Goal: Task Accomplishment & Management: Complete application form

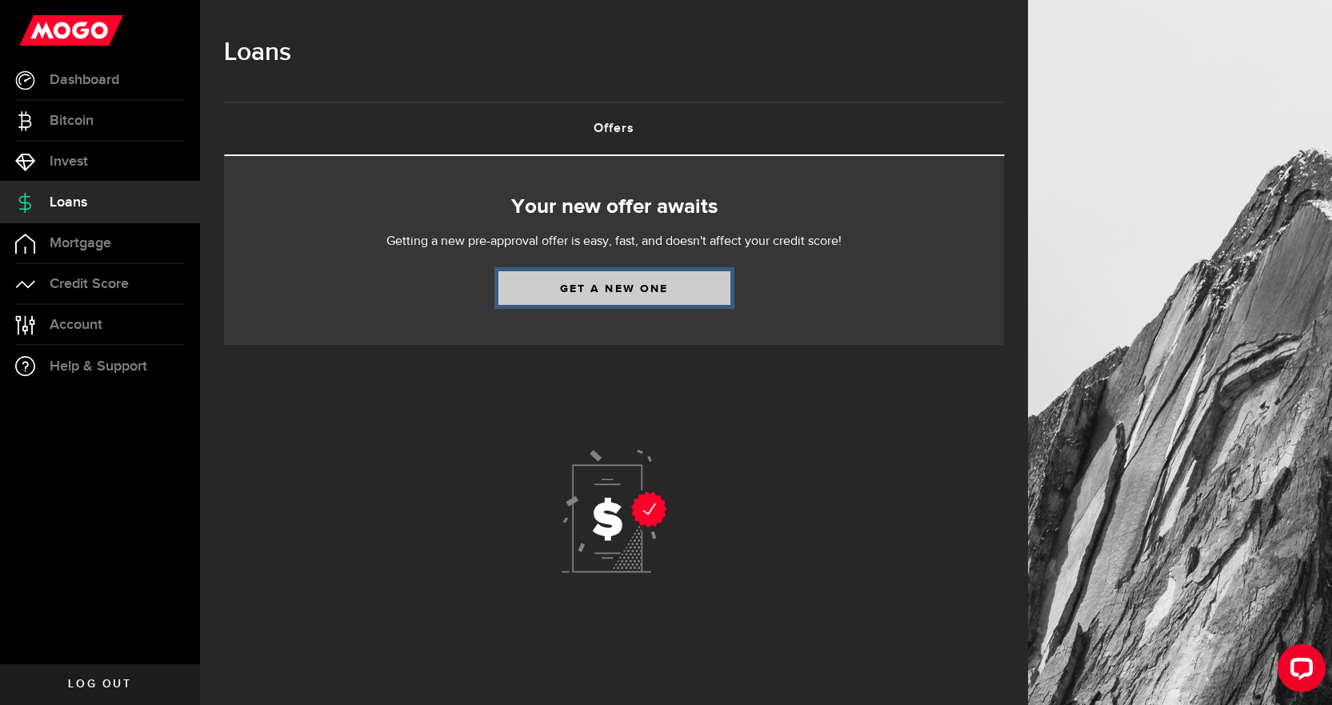
click at [539, 297] on link "Get a new one" at bounding box center [614, 288] width 232 height 34
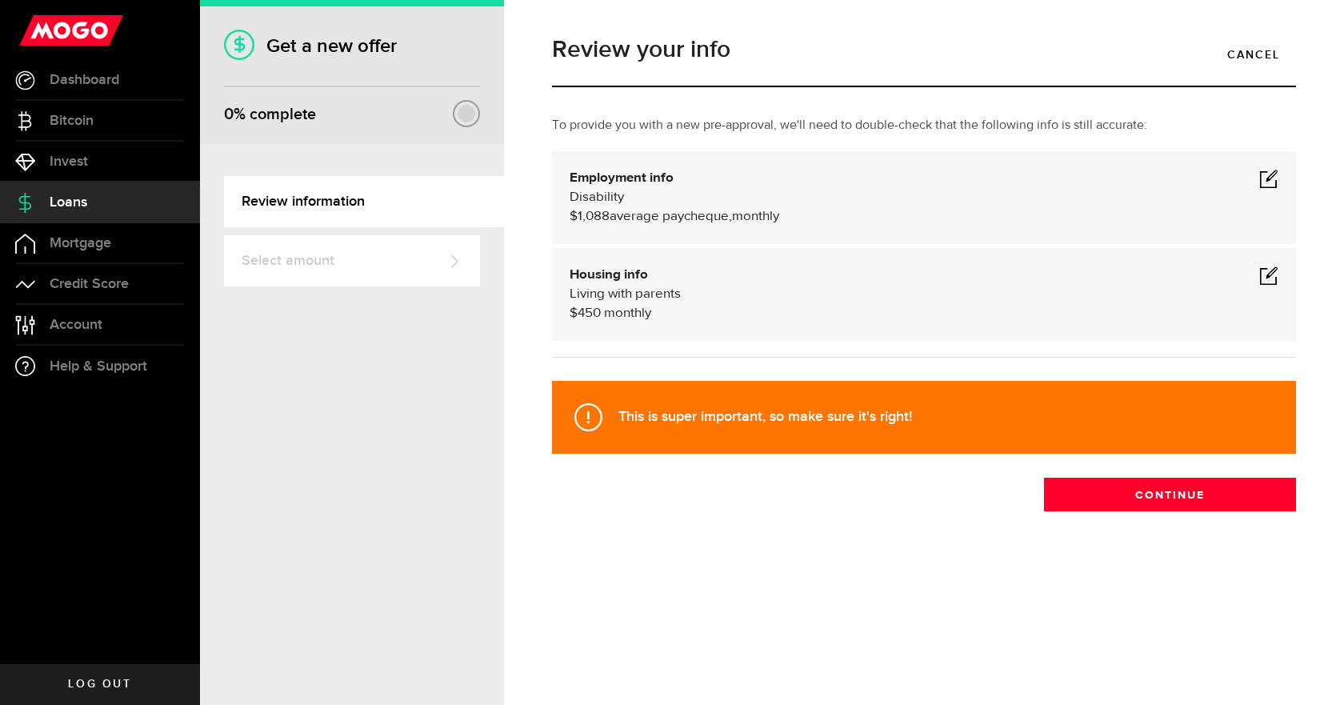
click at [1270, 178] on span at bounding box center [1268, 178] width 19 height 19
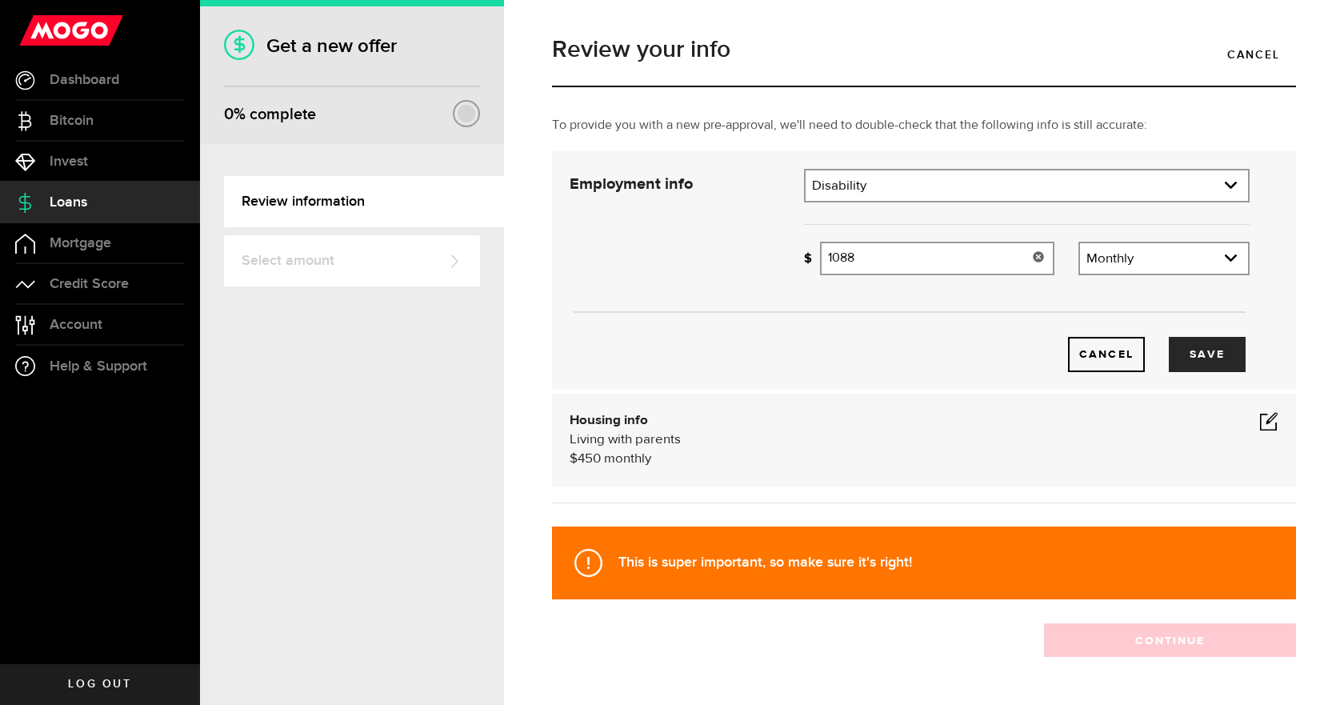
drag, startPoint x: 857, startPoint y: 258, endPoint x: 772, endPoint y: 242, distance: 86.3
click at [772, 242] on div "Employment info Employment type What's your employment situation like? Disabili…" at bounding box center [910, 270] width 704 height 203
type input "1,216"
click at [1196, 352] on button "Save" at bounding box center [1207, 354] width 77 height 35
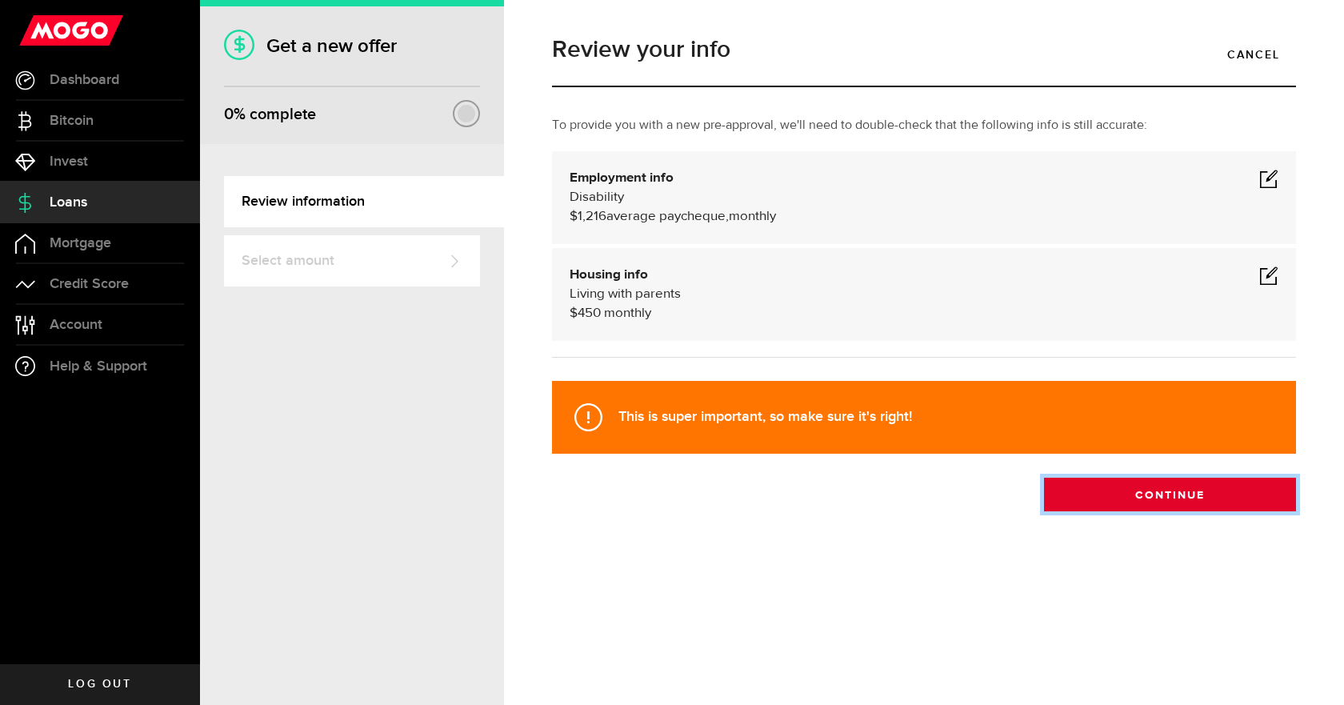
click at [1088, 488] on button "Continue" at bounding box center [1170, 495] width 252 height 34
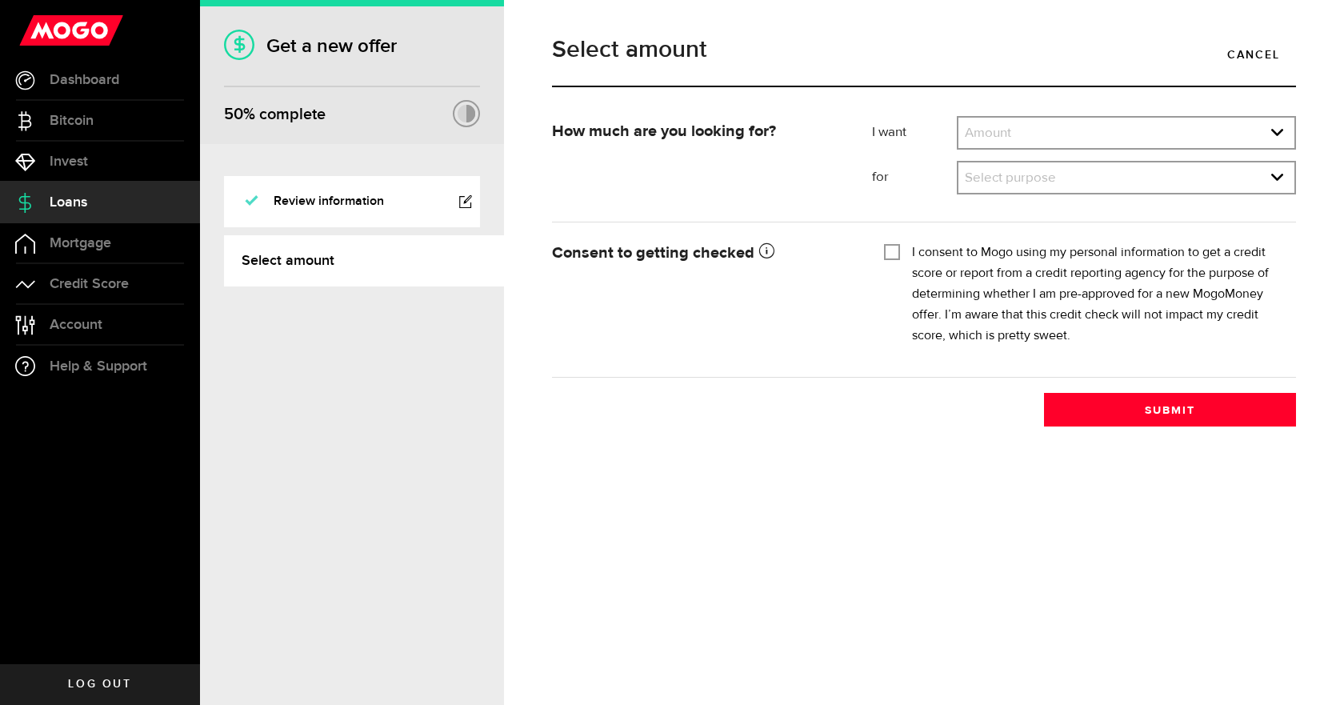
click at [554, 677] on div "Select amount Cancel How much are you looking for? I want Amount How much credi…" at bounding box center [924, 352] width 840 height 705
click at [1014, 137] on link "expand select" at bounding box center [1126, 133] width 336 height 30
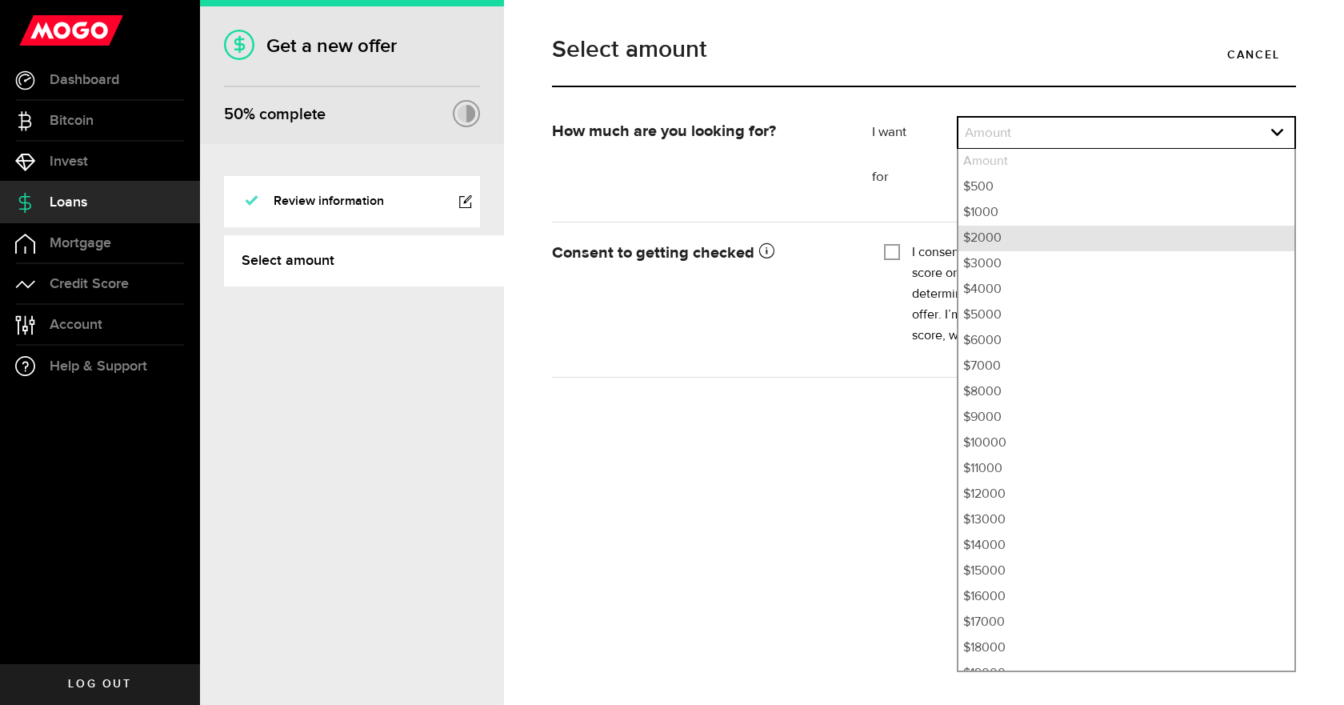
click at [1013, 238] on li "$2000" at bounding box center [1126, 239] width 336 height 26
select select "2000"
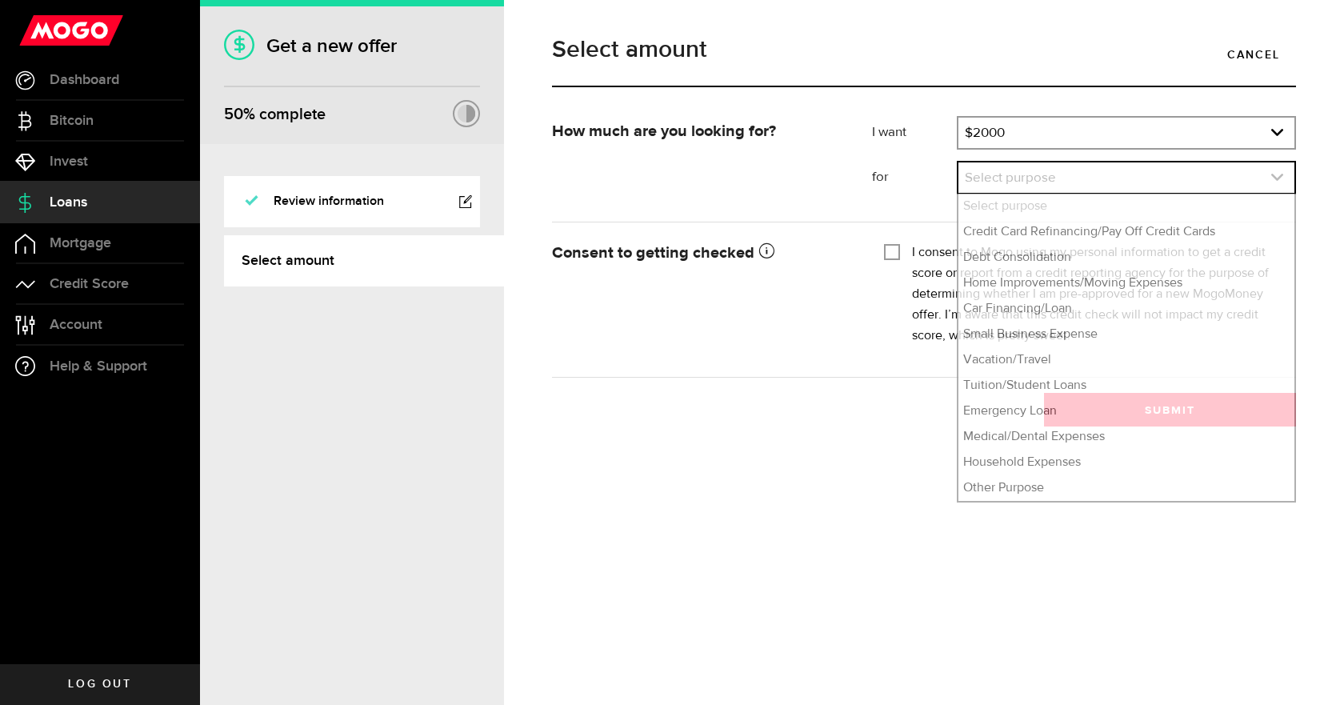
click at [1010, 185] on link "expand select" at bounding box center [1126, 177] width 336 height 30
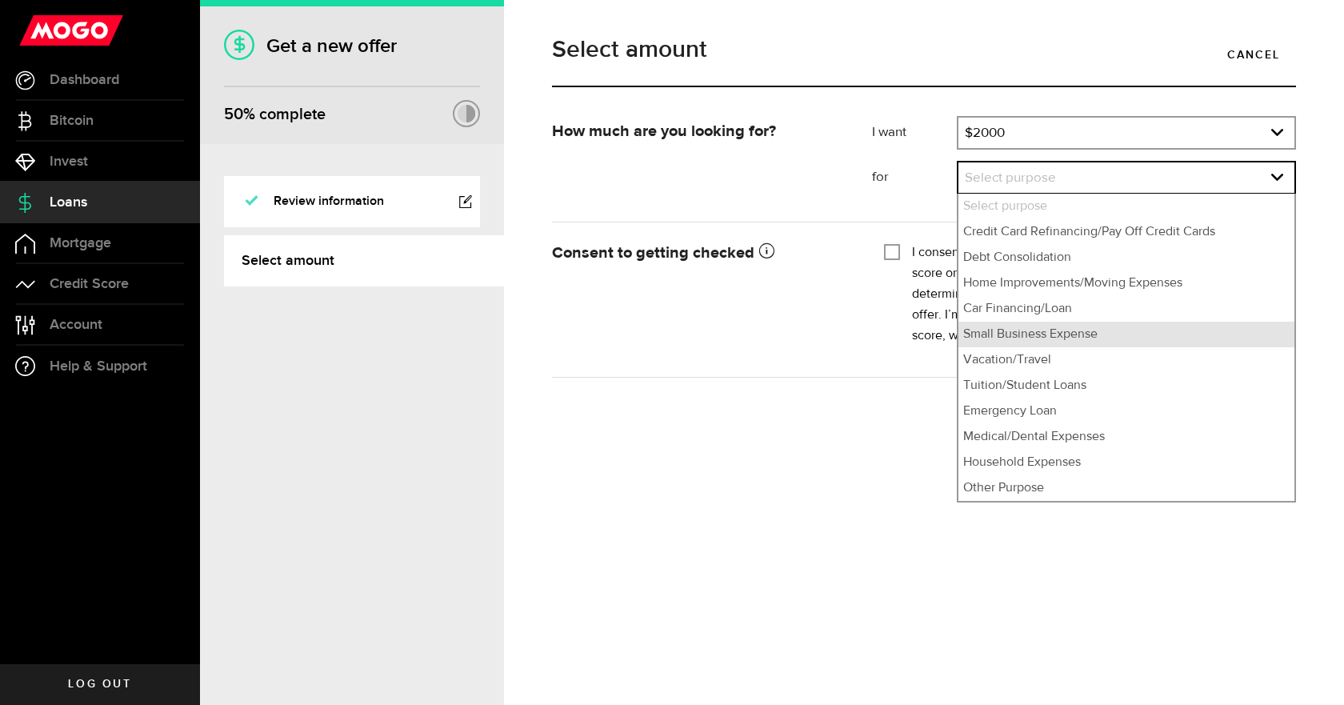
click at [1053, 342] on li "Small Business Expense" at bounding box center [1126, 335] width 336 height 26
select select "Small Business Expense"
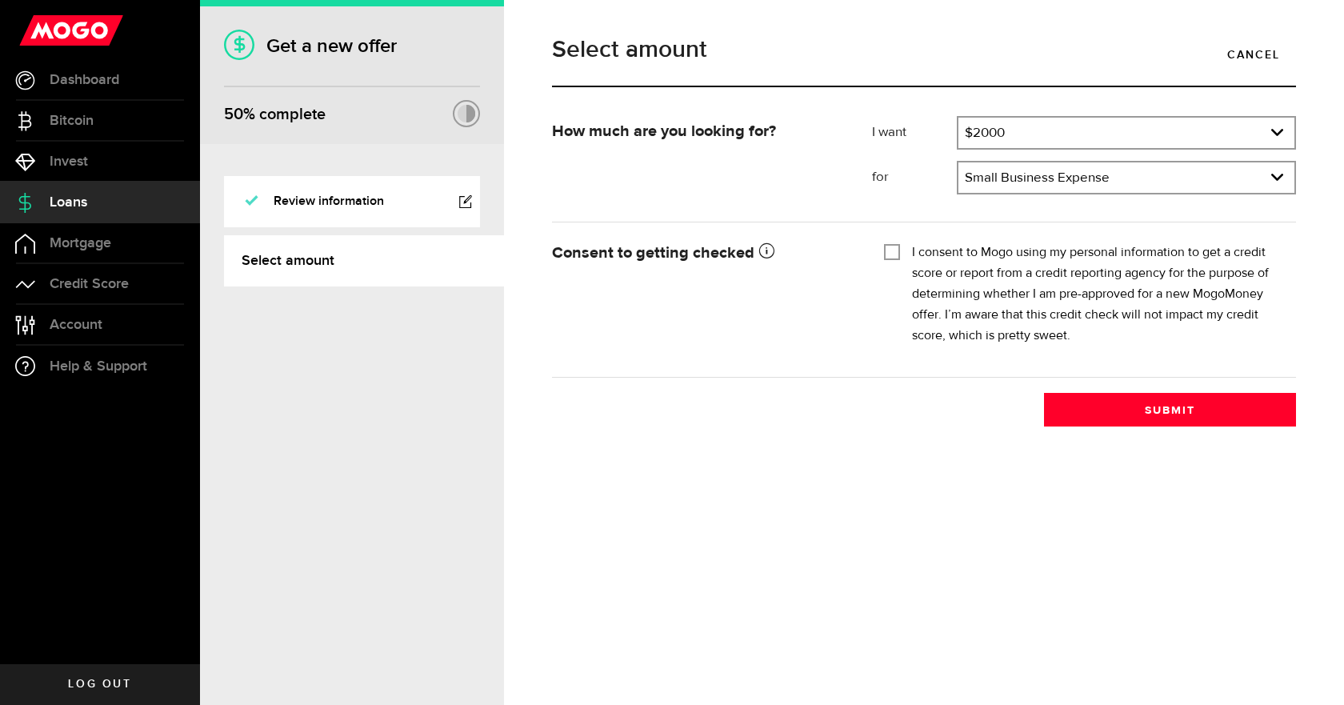
click at [892, 250] on input "I consent to Mogo using my personal information to get a credit score or report…" at bounding box center [892, 250] width 16 height 16
checkbox input "true"
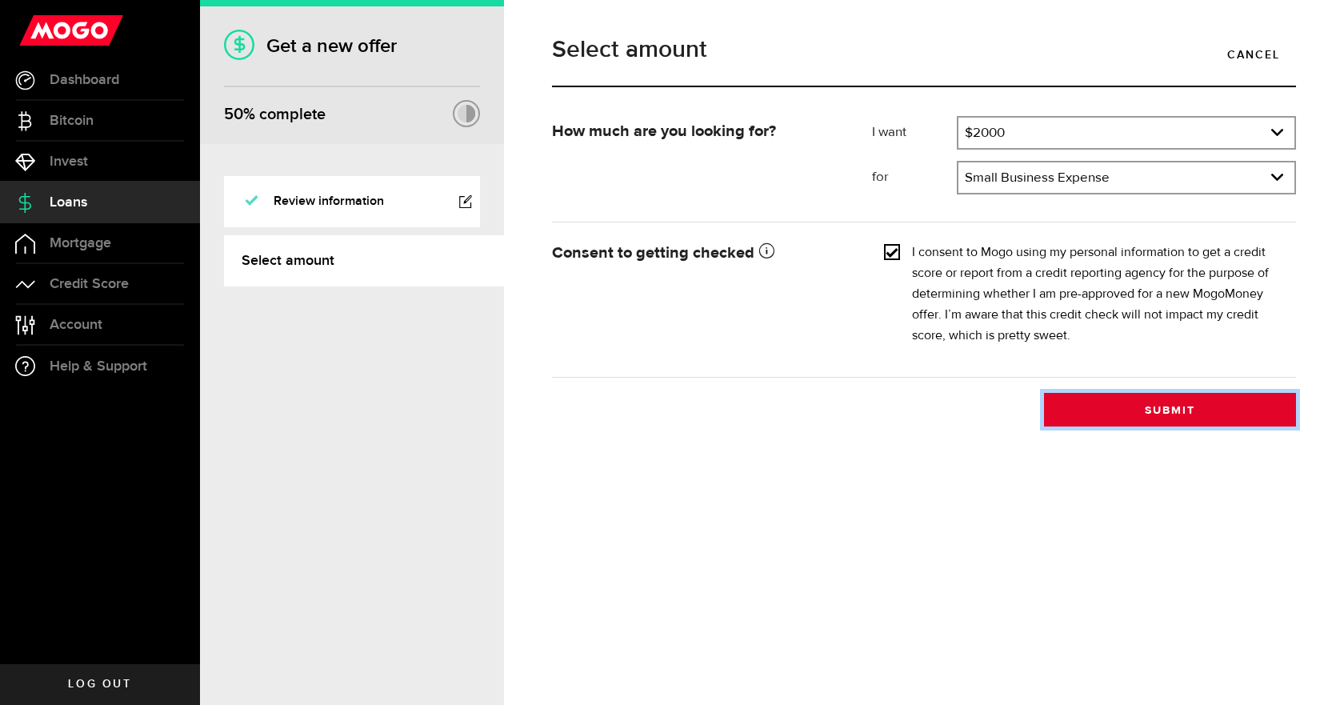
click at [1193, 415] on button "Submit" at bounding box center [1170, 410] width 252 height 34
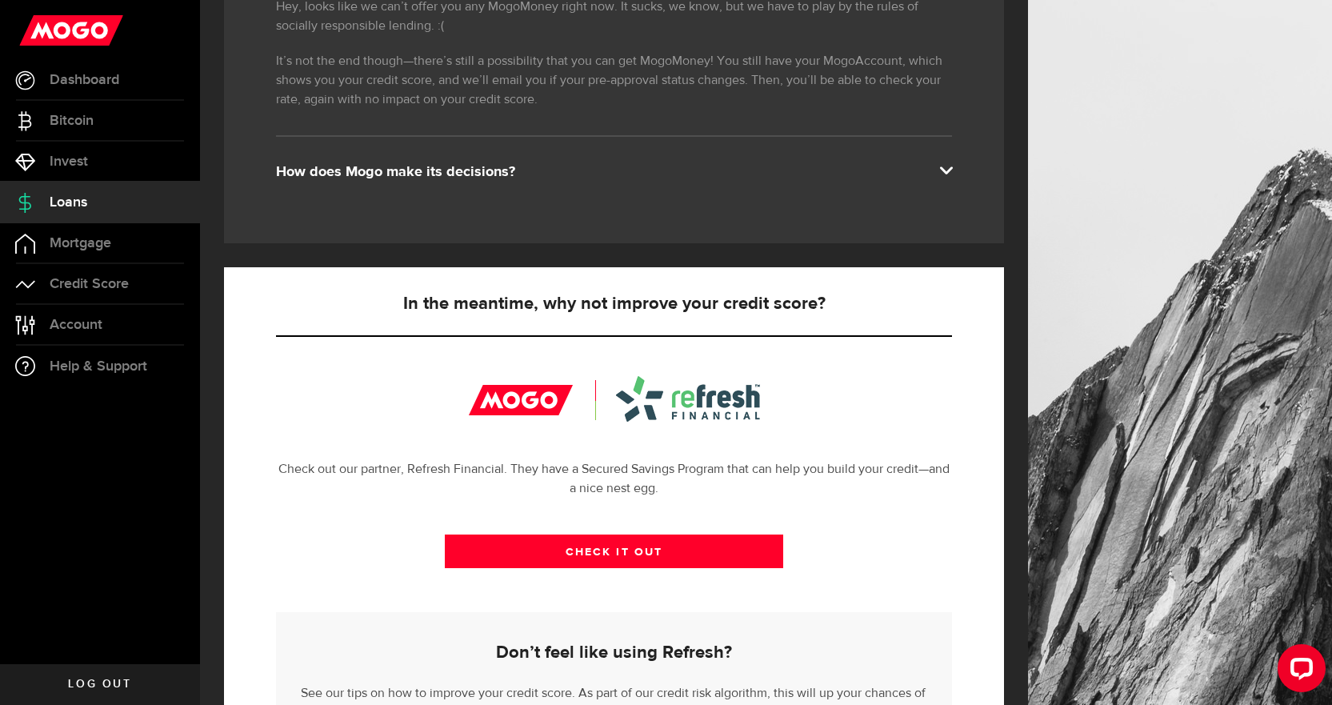
scroll to position [452, 0]
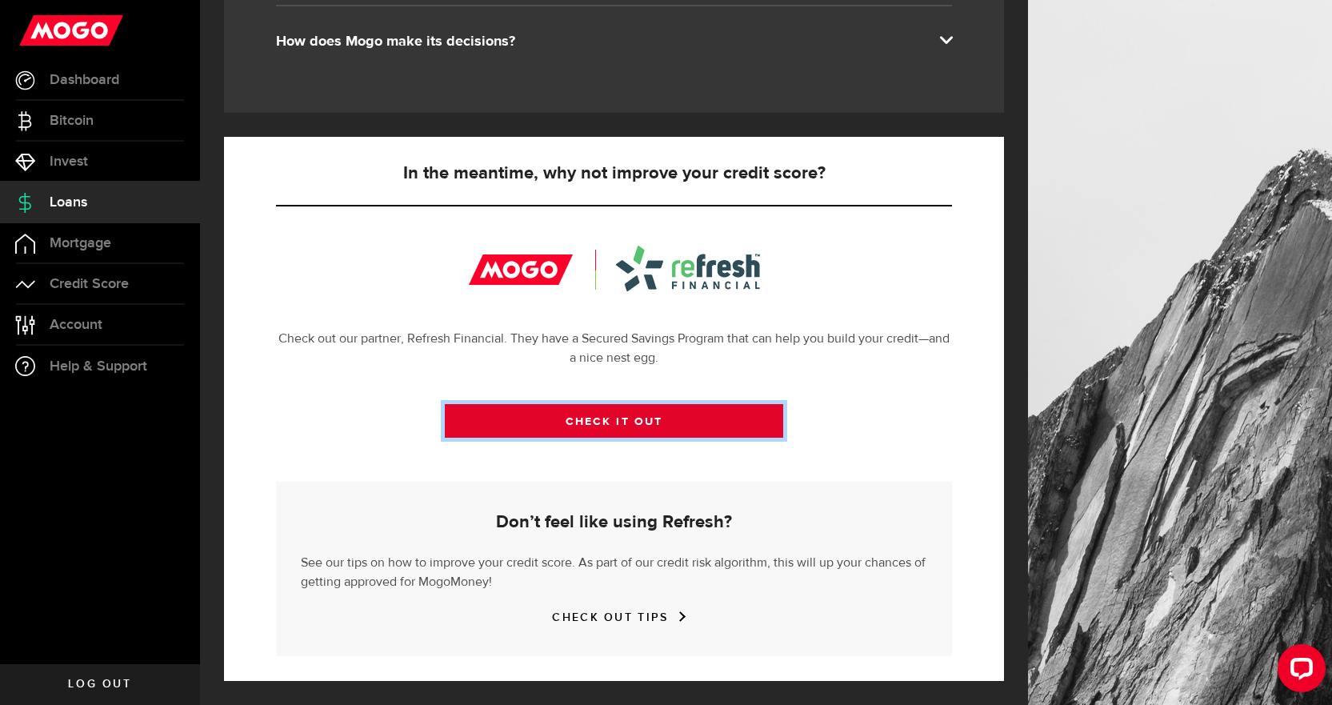
click at [578, 406] on link "CHECK IT OUT" at bounding box center [614, 421] width 338 height 34
